Goal: Task Accomplishment & Management: Manage account settings

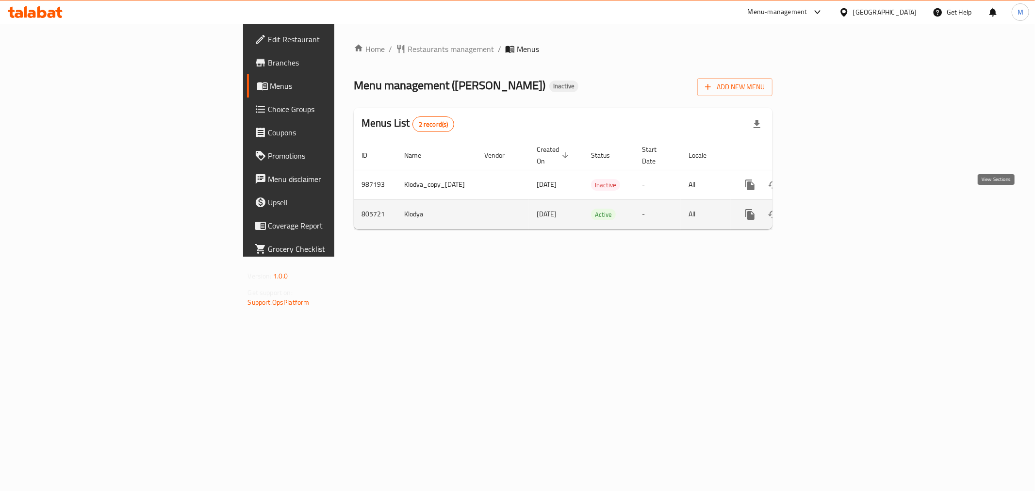
click at [826, 209] on icon "enhanced table" at bounding box center [820, 215] width 12 height 12
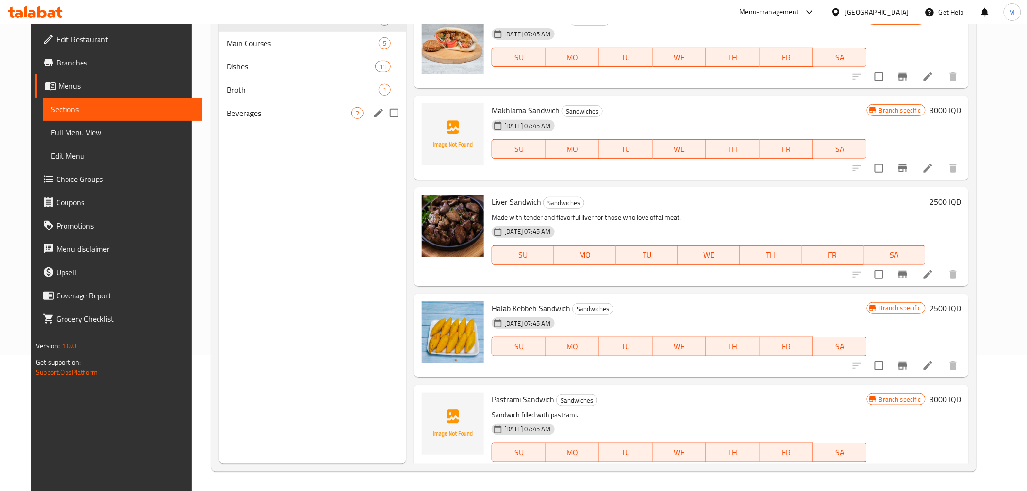
click at [284, 116] on span "Beverages" at bounding box center [289, 113] width 125 height 12
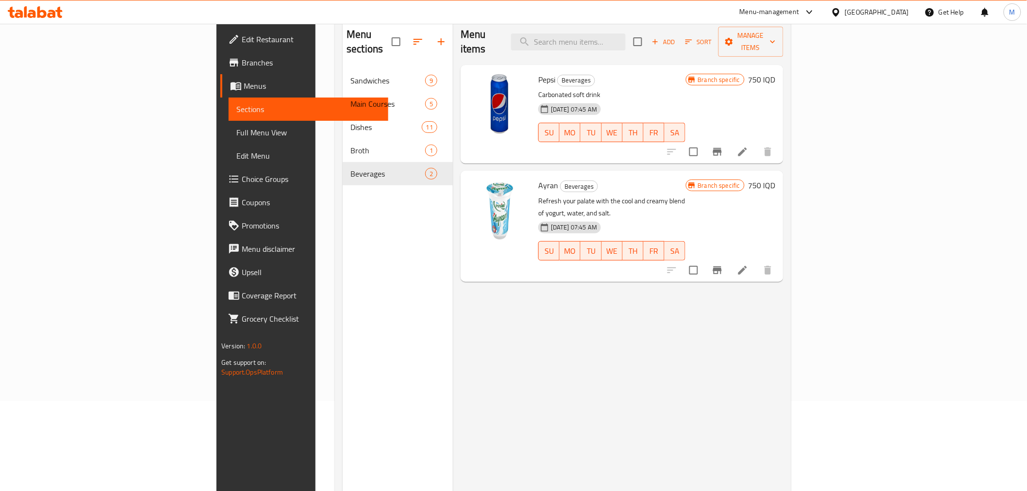
scroll to position [28, 0]
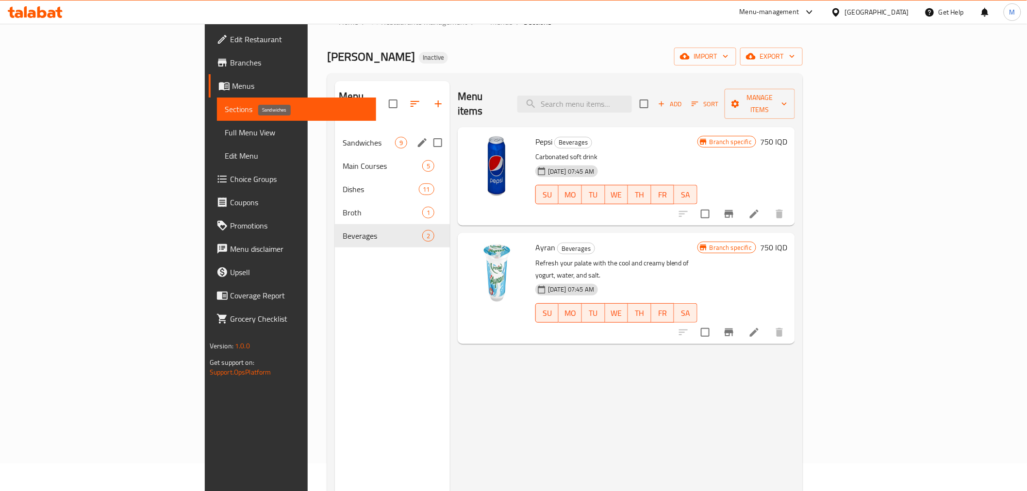
click at [335, 131] on div "Sandwiches 9" at bounding box center [392, 142] width 115 height 23
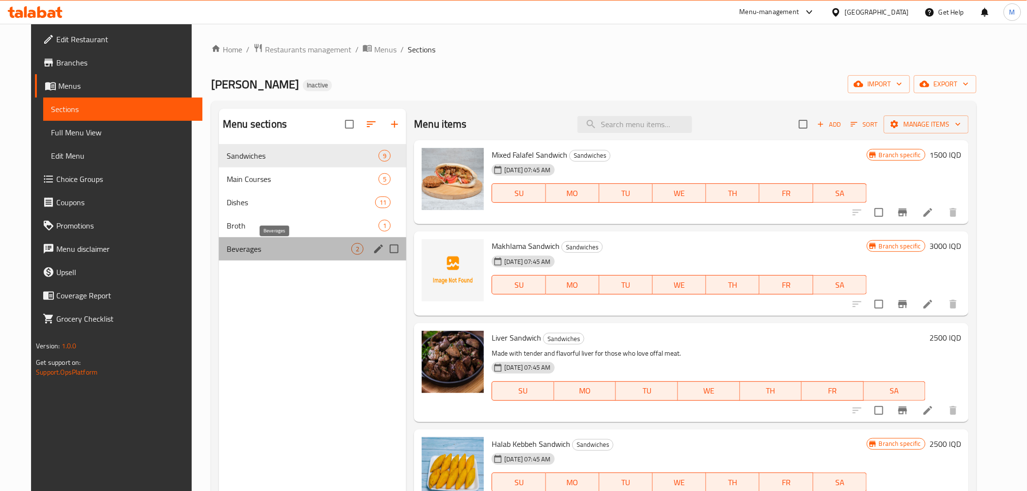
click at [329, 249] on span "Beverages" at bounding box center [289, 249] width 125 height 12
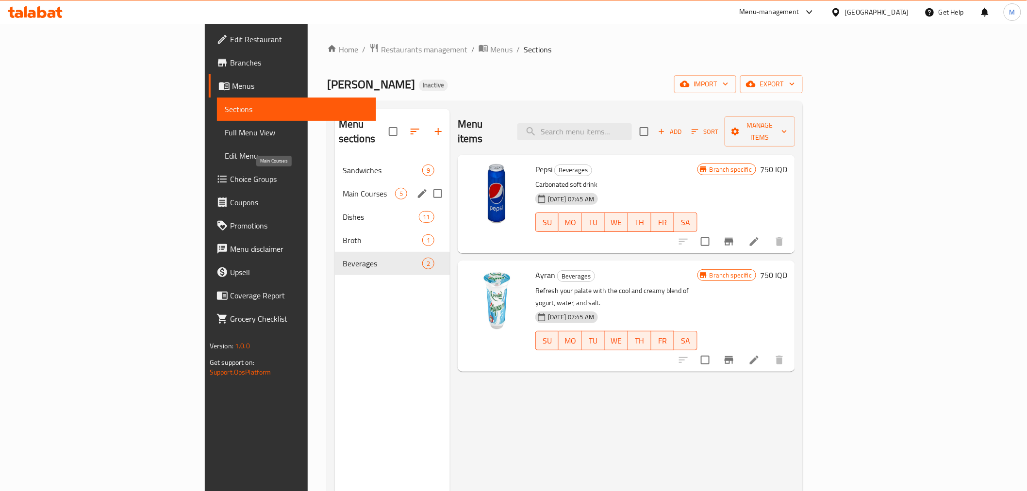
click at [343, 188] on span "Main Courses" at bounding box center [369, 194] width 52 height 12
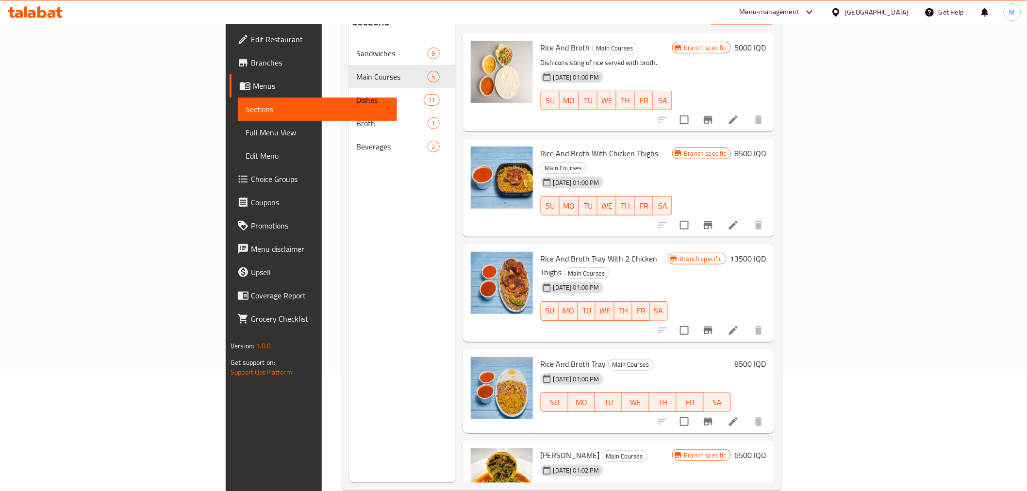
scroll to position [136, 0]
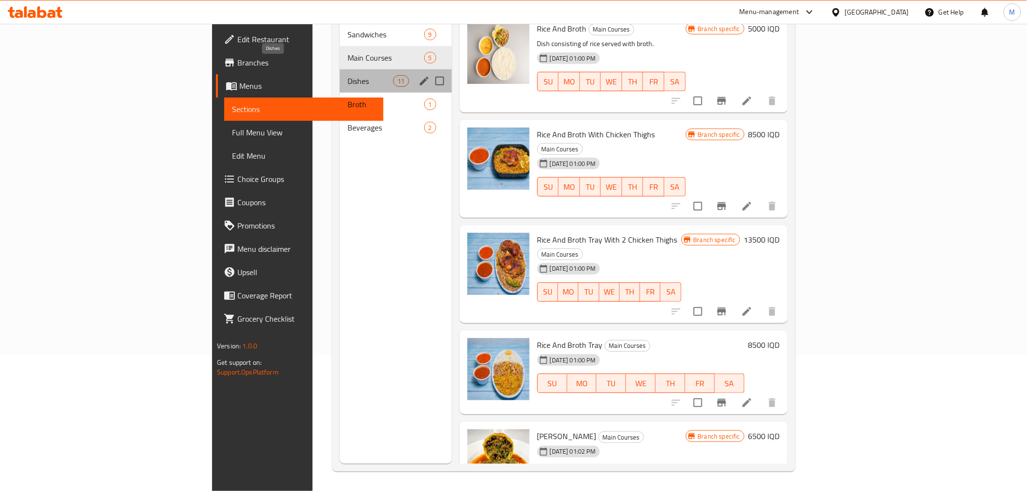
click at [347, 75] on span "Dishes" at bounding box center [370, 81] width 46 height 12
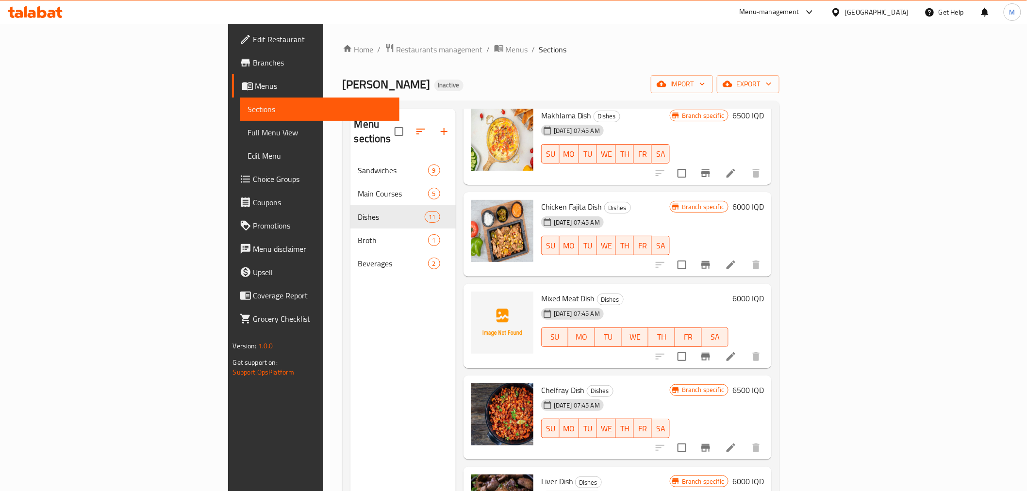
scroll to position [108, 0]
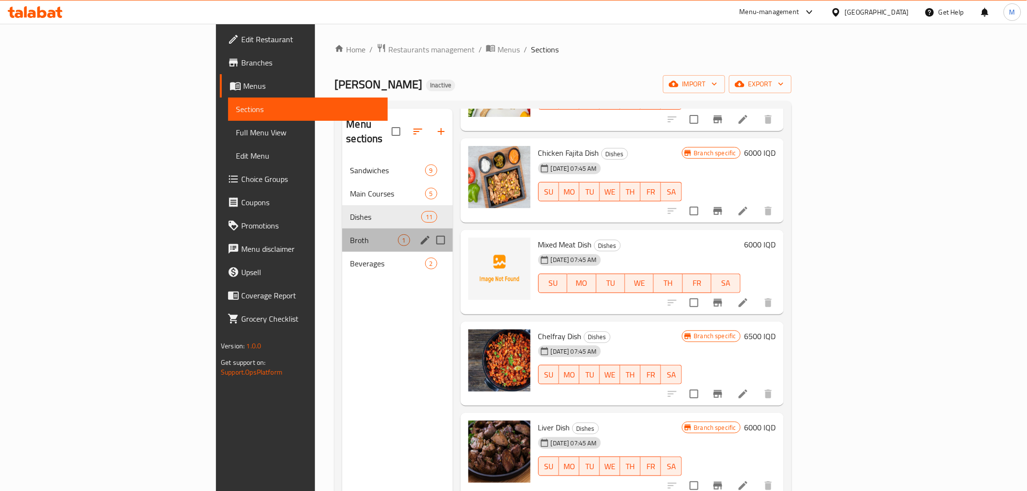
click at [356, 233] on div "Broth 1" at bounding box center [397, 240] width 110 height 23
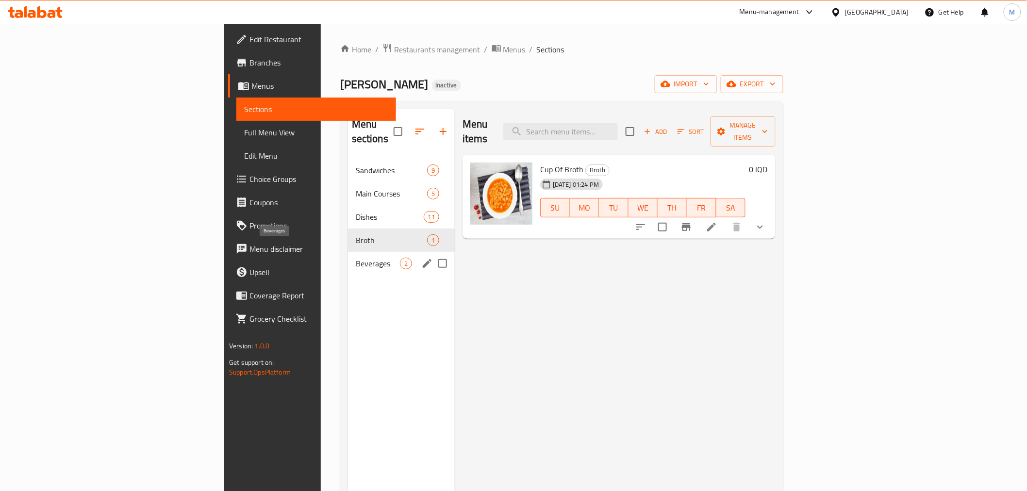
click at [356, 258] on span "Beverages" at bounding box center [378, 264] width 44 height 12
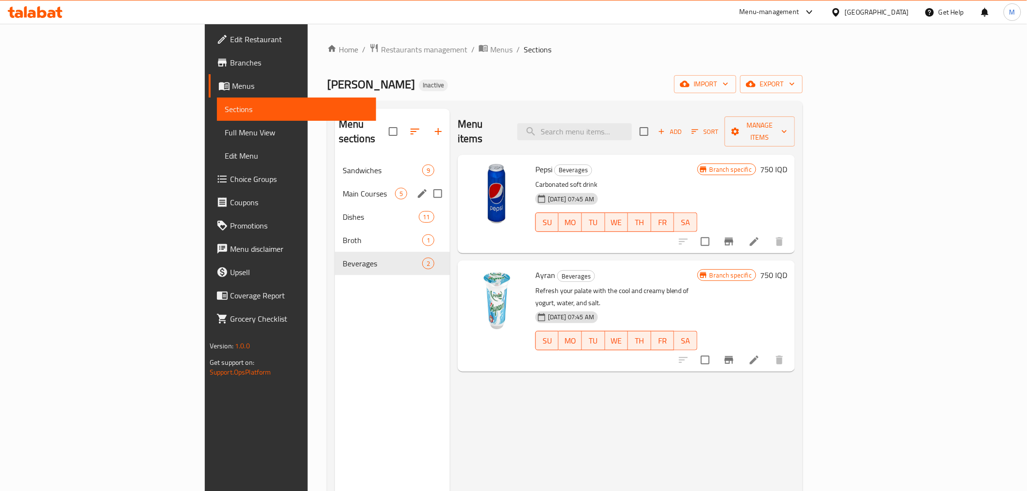
click at [335, 182] on div "Main Courses 5" at bounding box center [392, 193] width 115 height 23
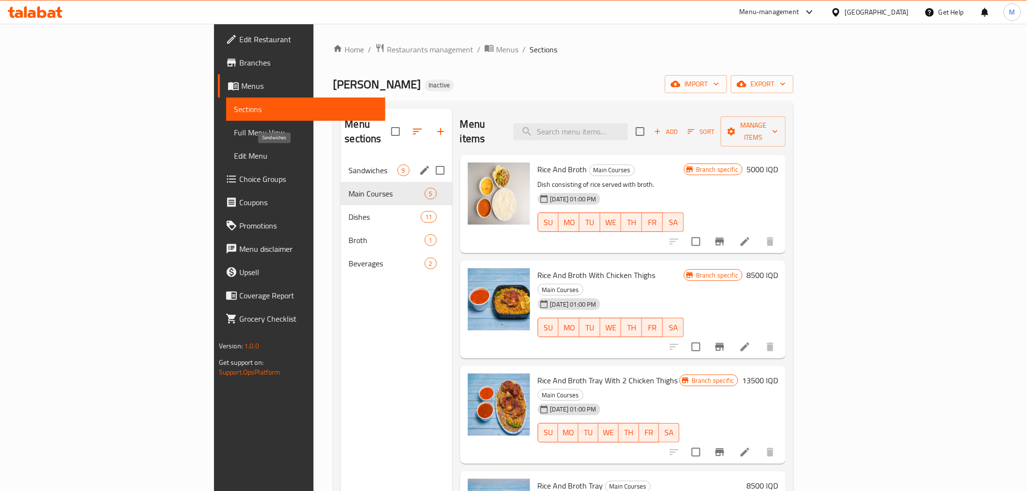
click at [341, 159] on div "Sandwiches 9" at bounding box center [396, 170] width 111 height 23
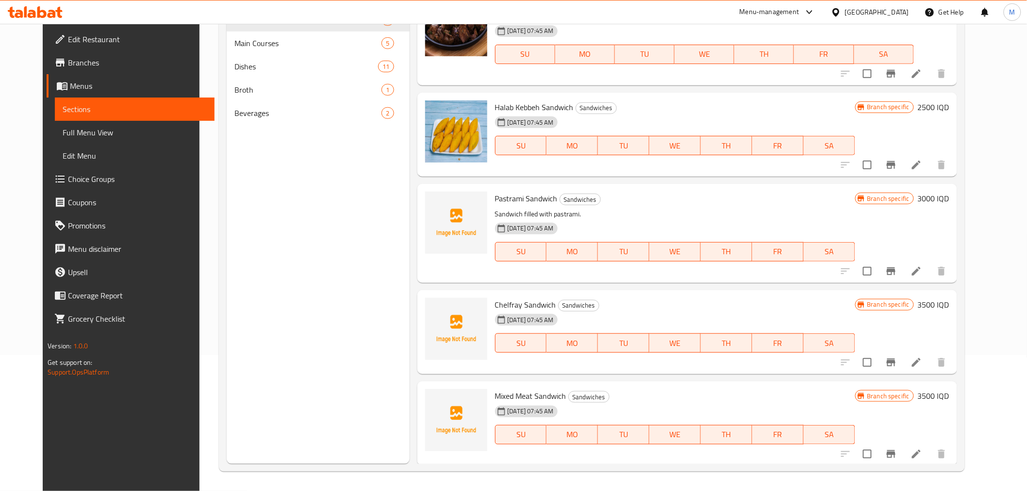
scroll to position [264, 0]
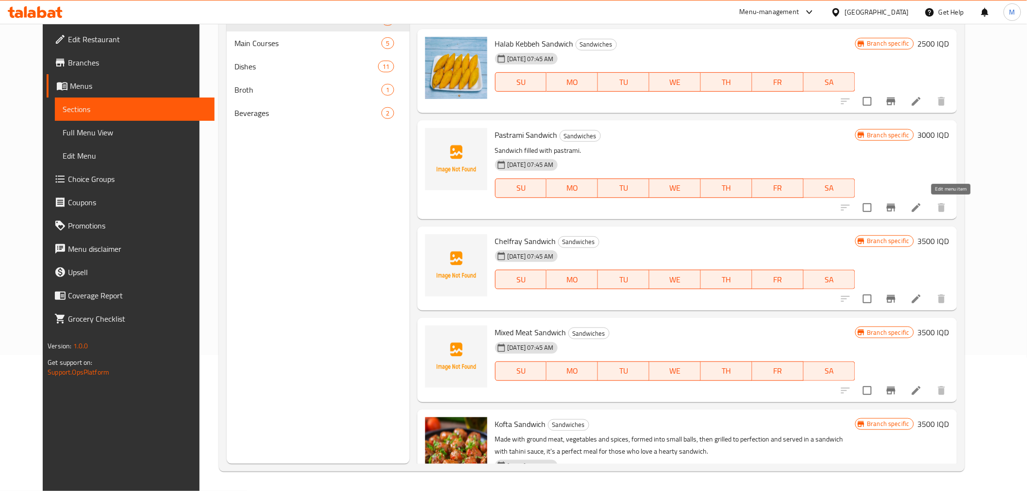
click at [922, 209] on icon at bounding box center [916, 208] width 12 height 12
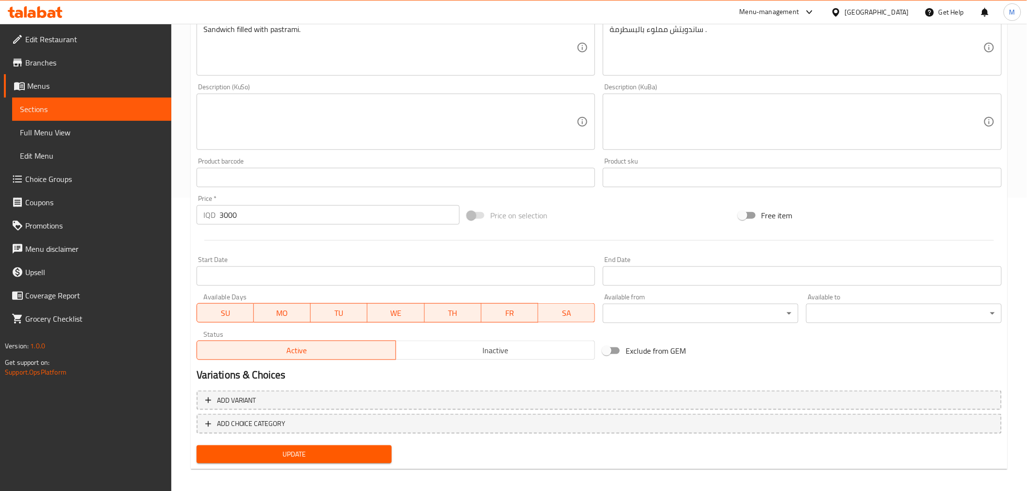
scroll to position [243, 0]
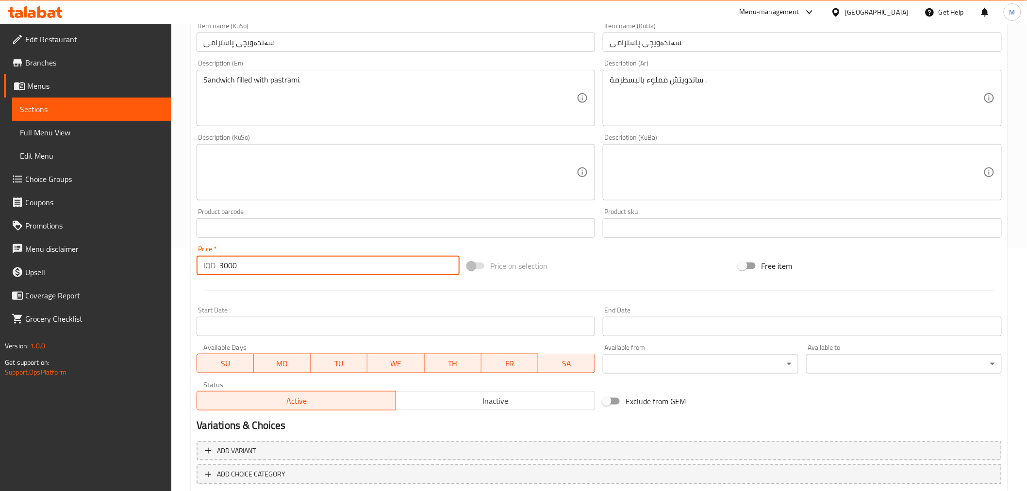
drag, startPoint x: 222, startPoint y: 267, endPoint x: 227, endPoint y: 265, distance: 5.1
click at [227, 265] on input "3000" at bounding box center [339, 265] width 240 height 19
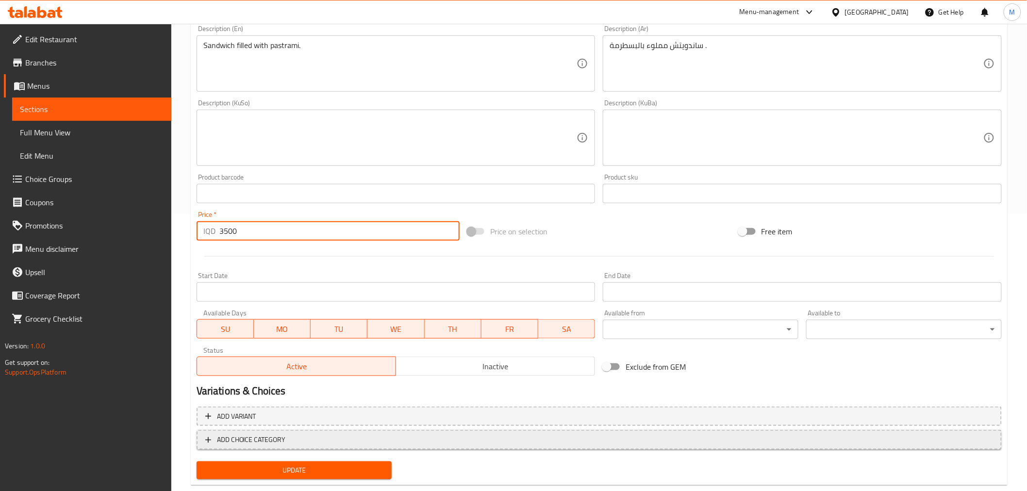
scroll to position [296, 0]
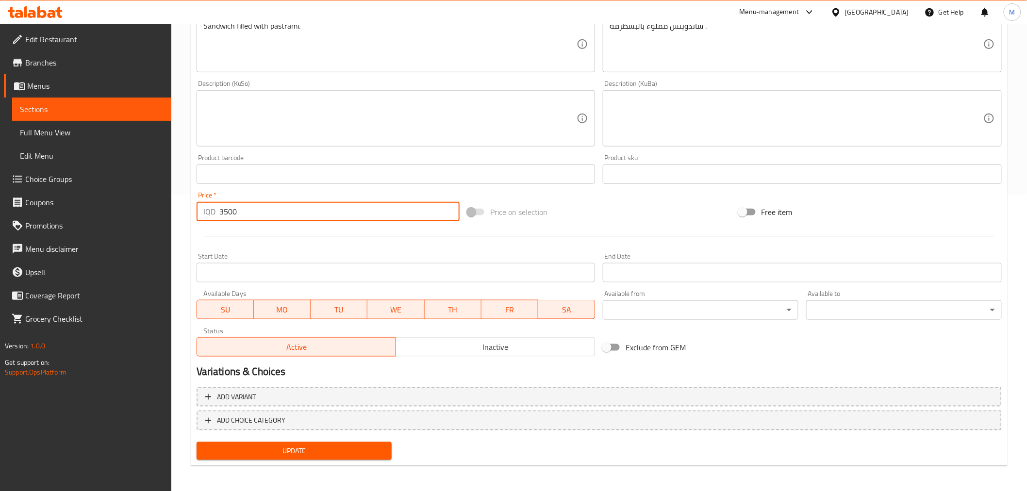
type input "3500"
click at [327, 450] on span "Update" at bounding box center [294, 451] width 180 height 12
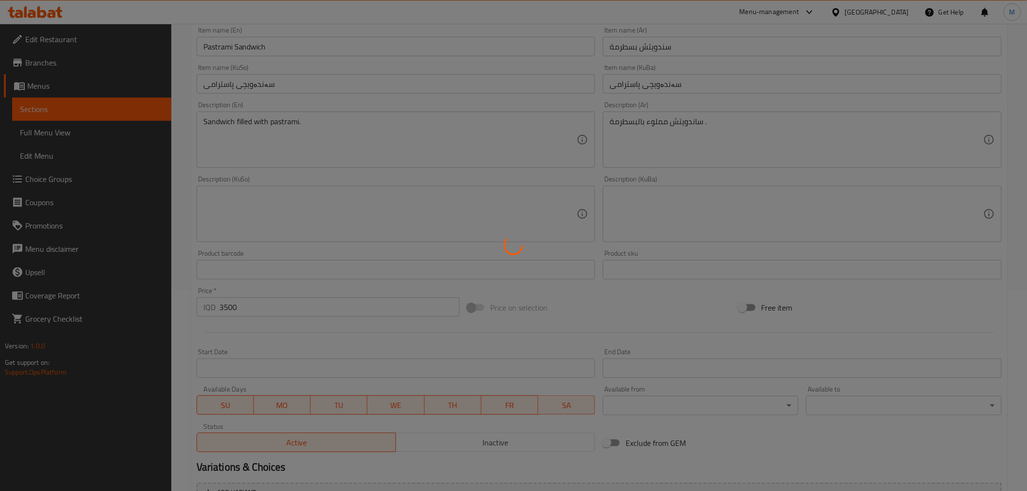
scroll to position [27, 0]
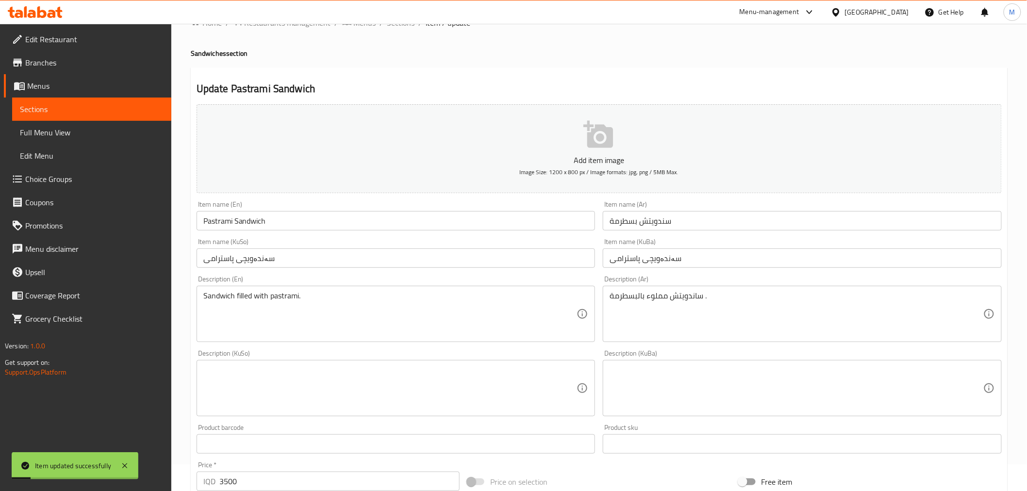
click at [103, 130] on span "Full Menu View" at bounding box center [92, 133] width 144 height 12
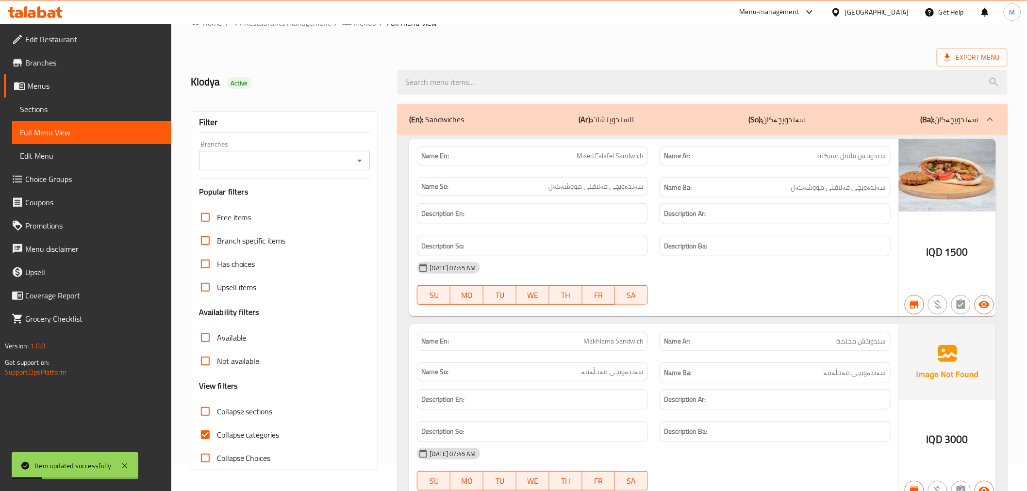
click at [103, 113] on span "Sections" at bounding box center [92, 109] width 144 height 12
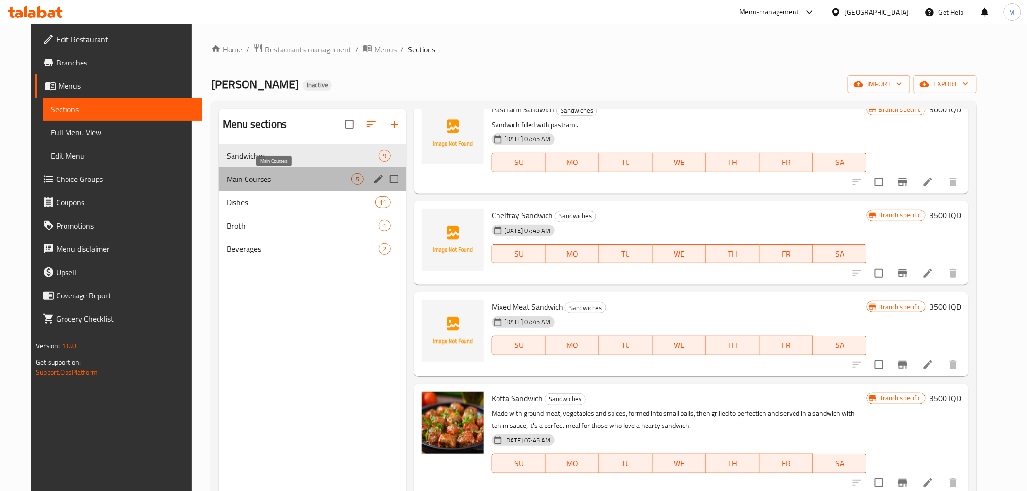
click at [305, 180] on span "Main Courses" at bounding box center [289, 179] width 125 height 12
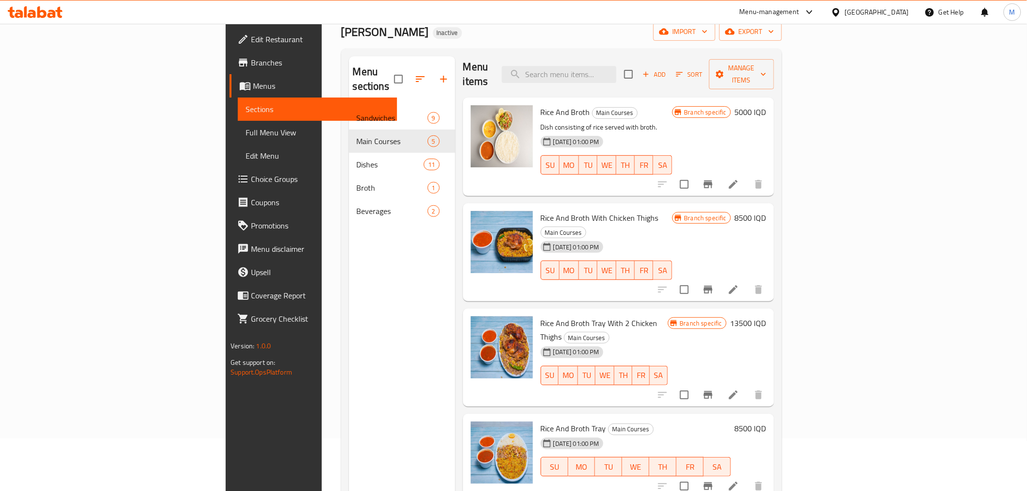
scroll to position [136, 0]
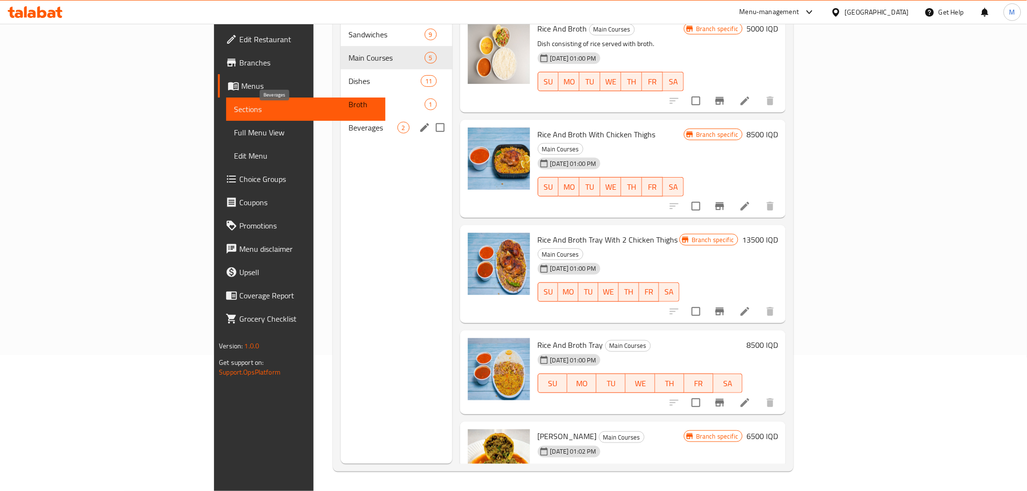
click at [348, 122] on span "Beverages" at bounding box center [372, 128] width 49 height 12
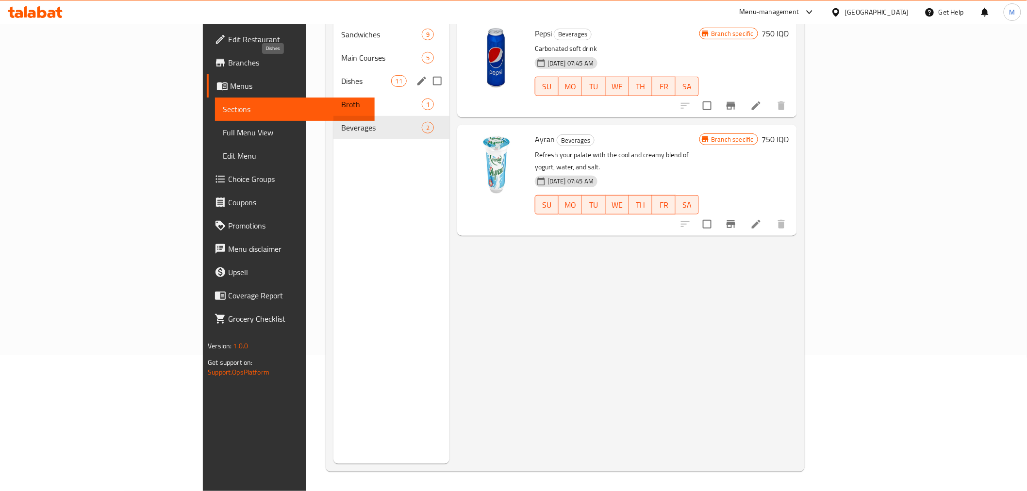
click at [333, 54] on div "Main Courses 5" at bounding box center [391, 57] width 116 height 23
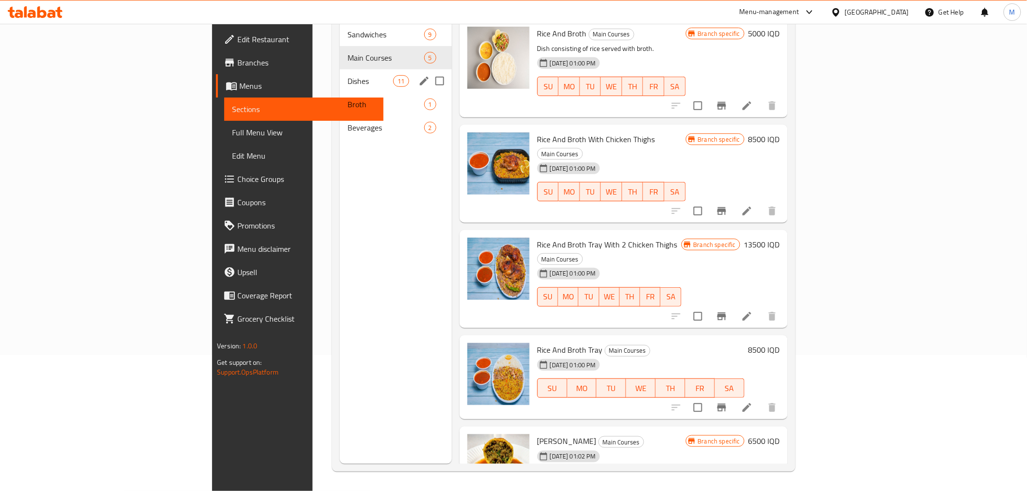
click at [347, 75] on span "Dishes" at bounding box center [370, 81] width 46 height 12
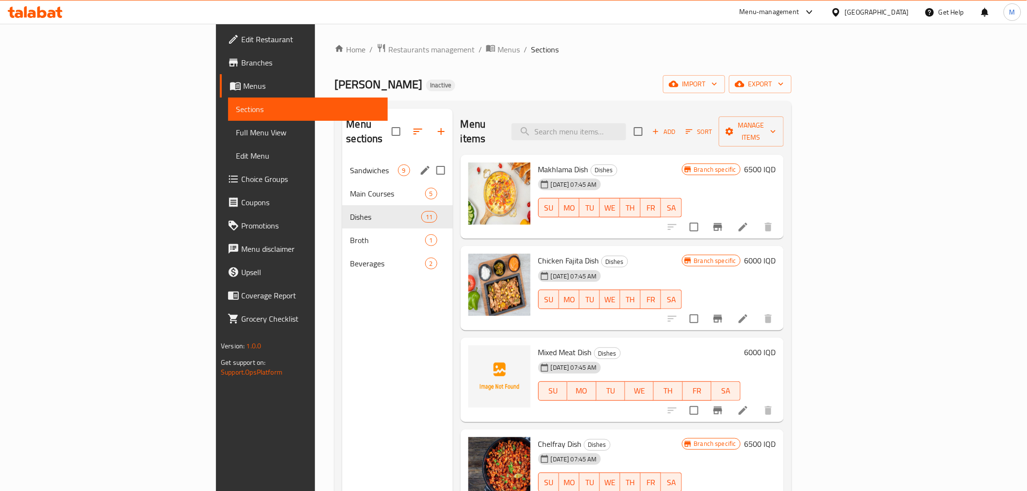
click at [342, 133] on div "Menu sections" at bounding box center [397, 132] width 110 height 46
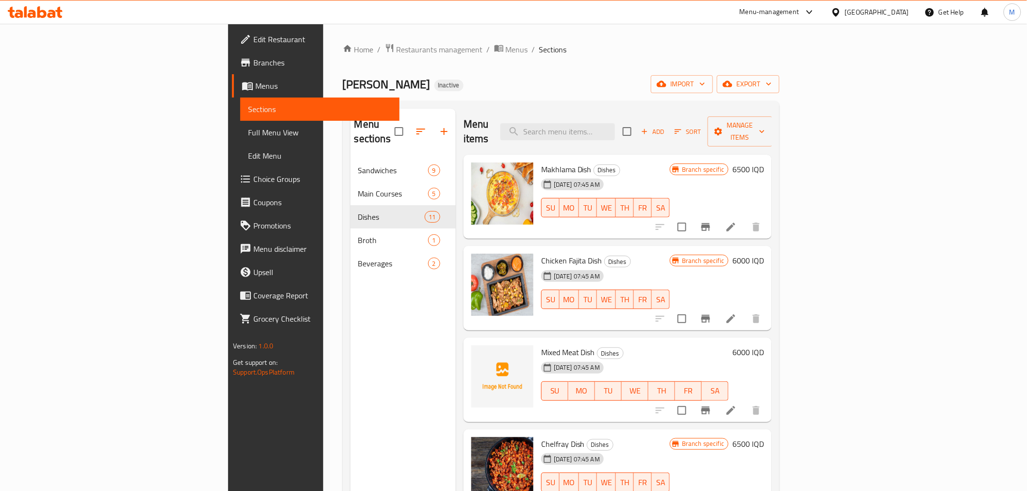
click at [350, 155] on nav "Sandwiches 9 Main Courses 5 Dishes 11 Broth 1 Beverages 2" at bounding box center [402, 217] width 105 height 124
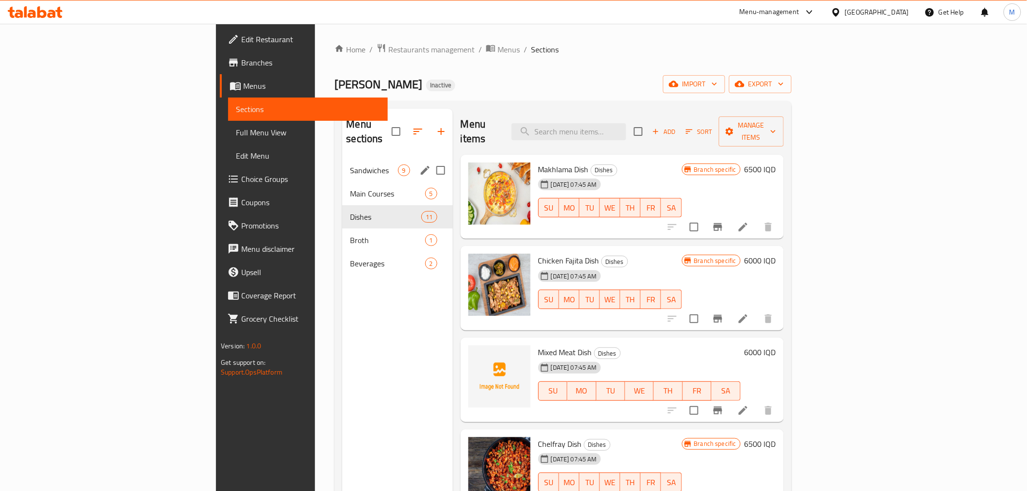
click at [350, 164] on span "Sandwiches" at bounding box center [374, 170] width 48 height 12
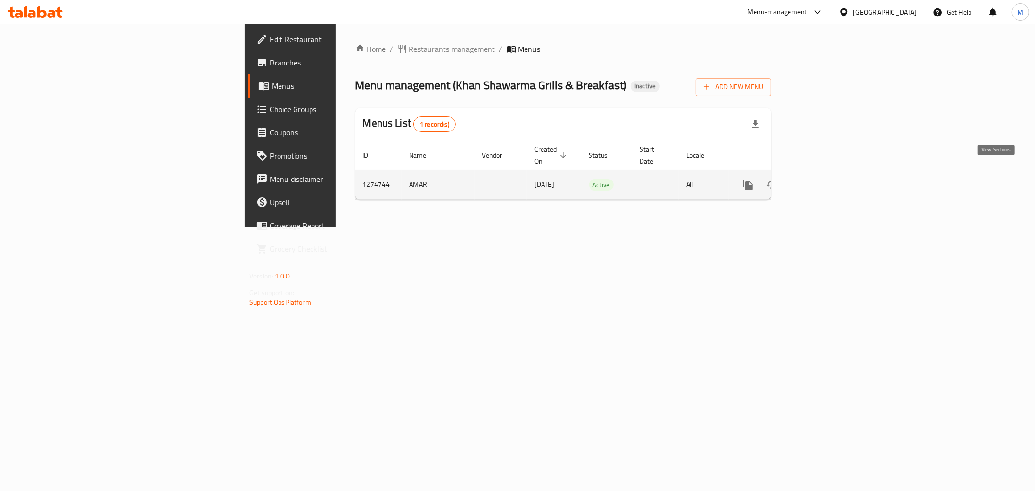
click at [824, 179] on icon "enhanced table" at bounding box center [818, 185] width 12 height 12
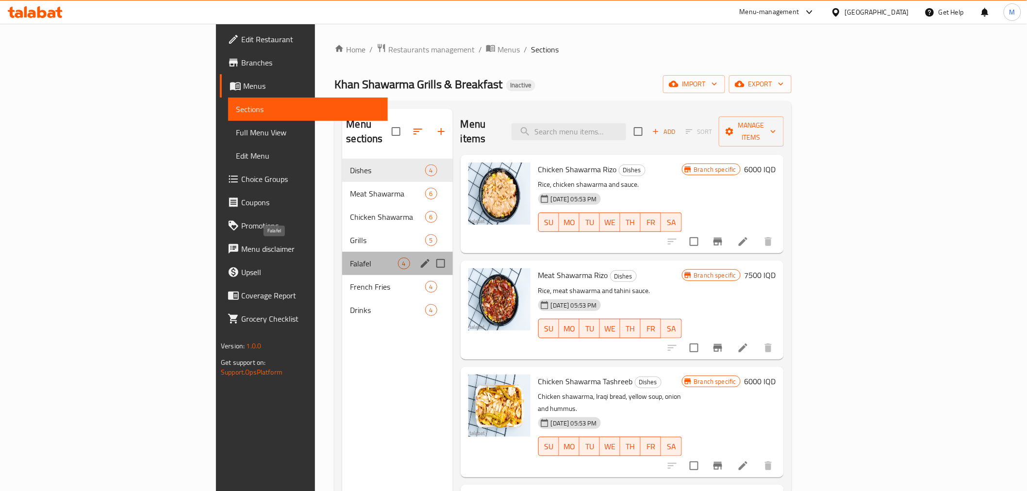
click at [350, 258] on span "Falafel" at bounding box center [374, 264] width 48 height 12
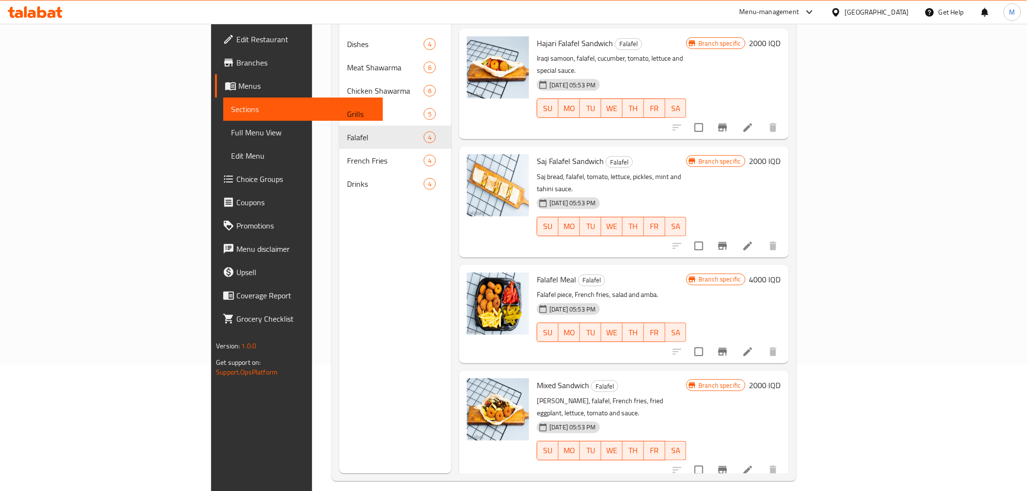
scroll to position [136, 0]
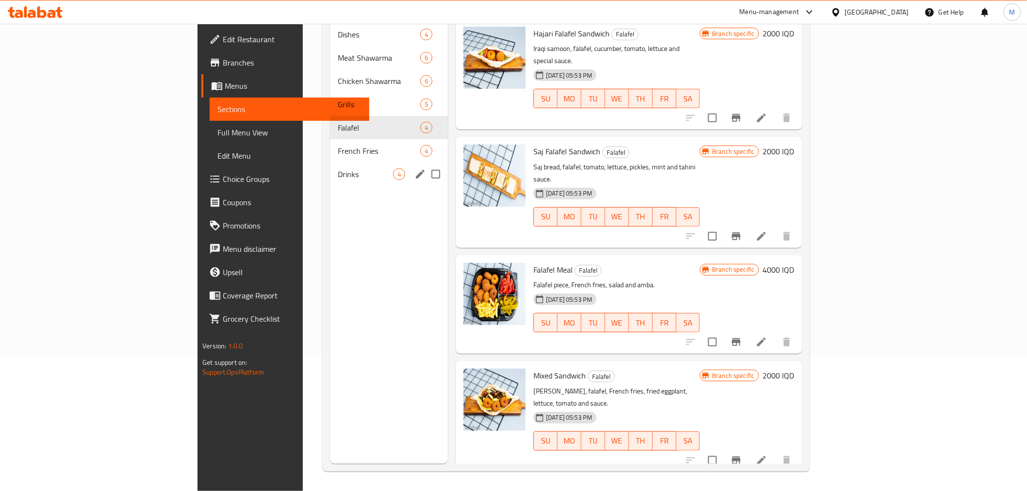
click at [338, 168] on span "Drinks" at bounding box center [365, 174] width 55 height 12
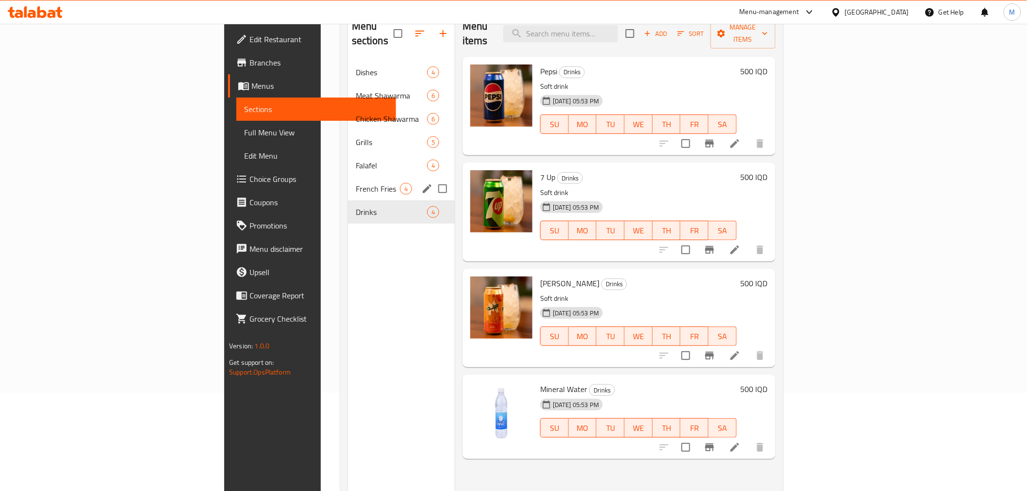
scroll to position [82, 0]
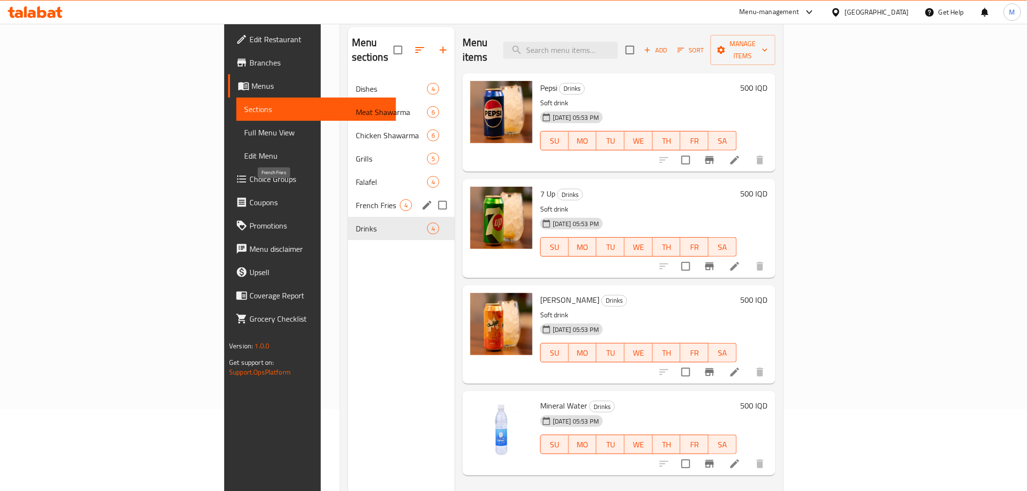
click at [356, 199] on span "French Fries" at bounding box center [378, 205] width 44 height 12
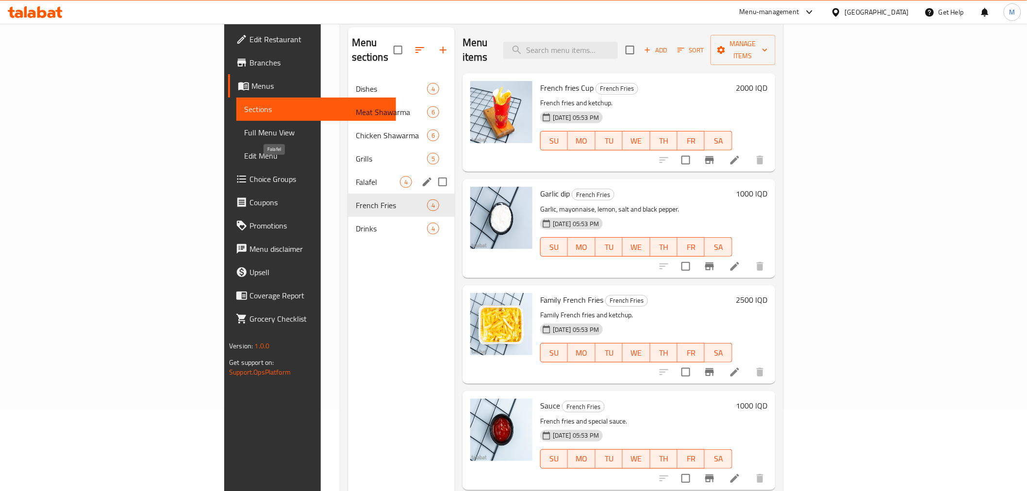
click at [356, 176] on span "Falafel" at bounding box center [378, 182] width 44 height 12
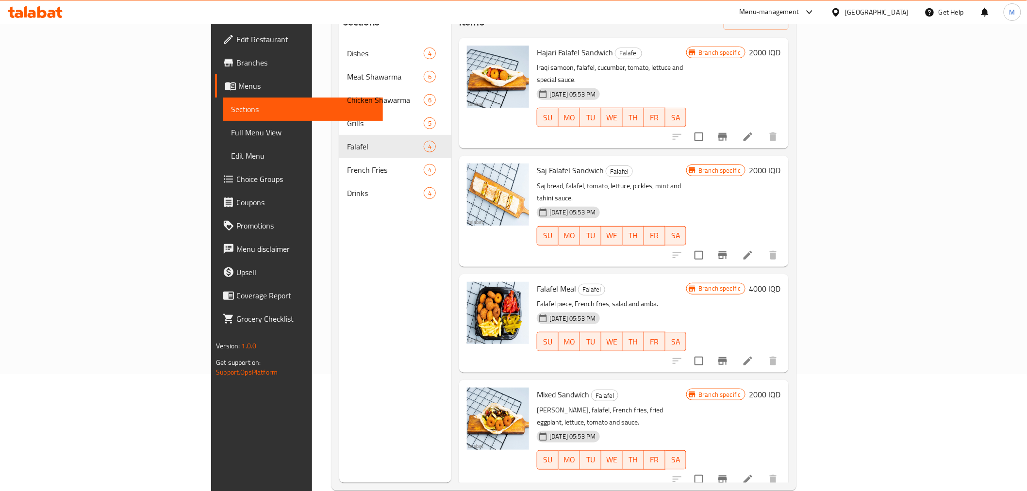
scroll to position [136, 0]
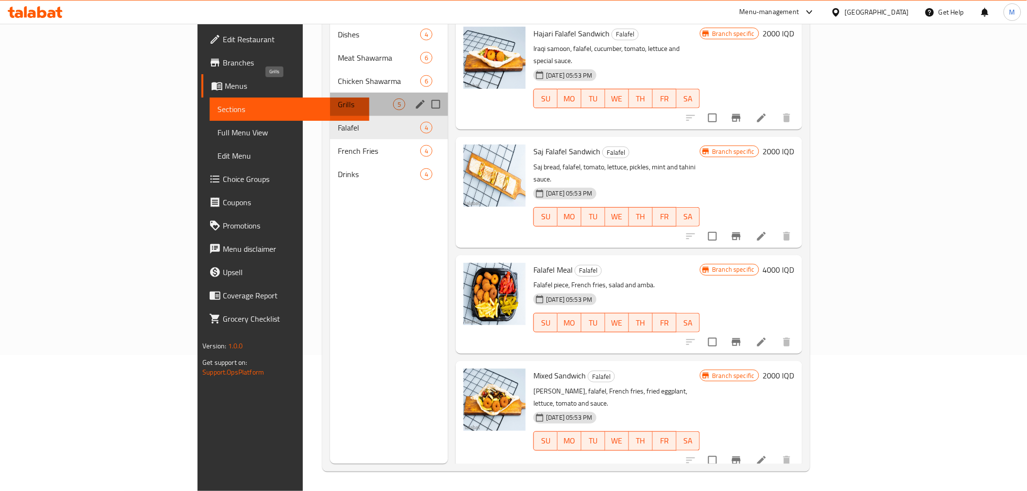
click at [338, 98] on span "Grills" at bounding box center [365, 104] width 55 height 12
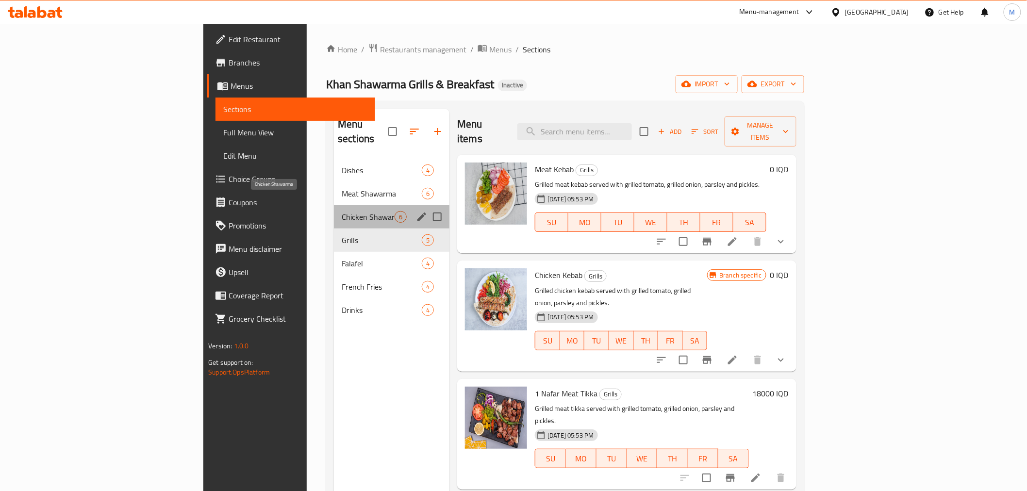
click at [342, 211] on span "Chicken Shawarma" at bounding box center [368, 217] width 53 height 12
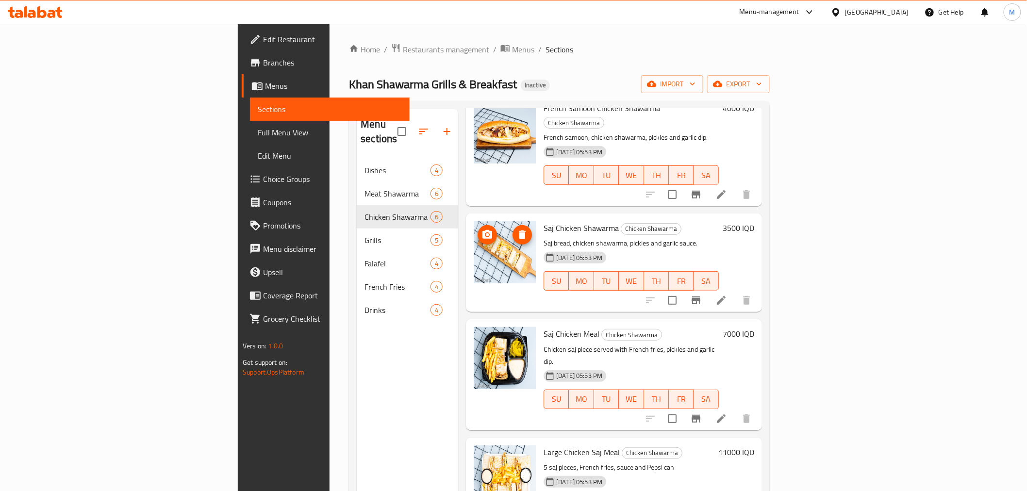
scroll to position [168, 0]
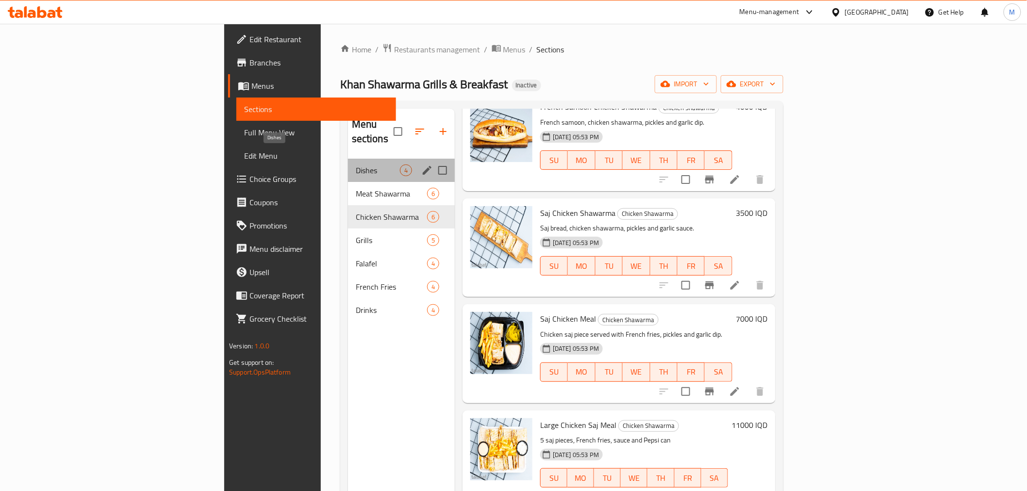
click at [356, 164] on span "Dishes" at bounding box center [378, 170] width 44 height 12
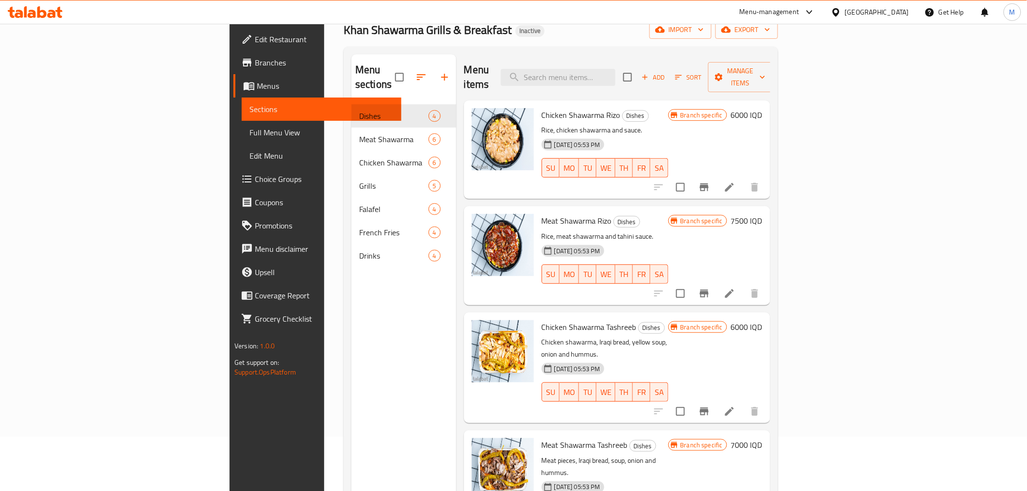
scroll to position [136, 0]
